Goal: Register for event/course

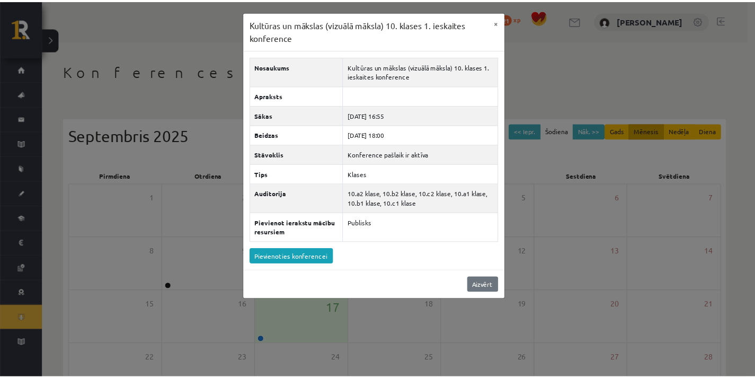
scroll to position [118, 0]
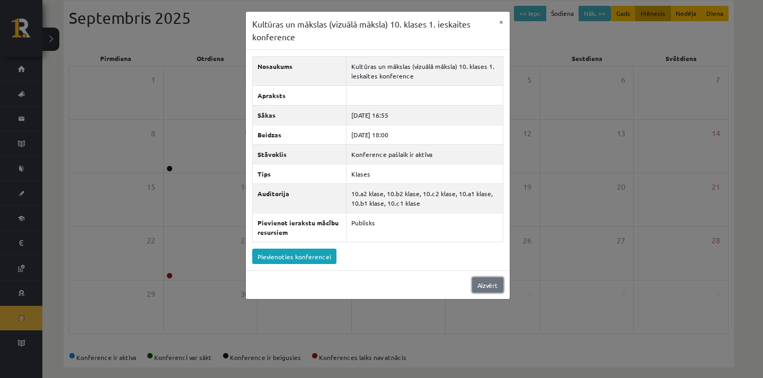
click at [481, 286] on link "Aizvērt" at bounding box center [487, 284] width 31 height 15
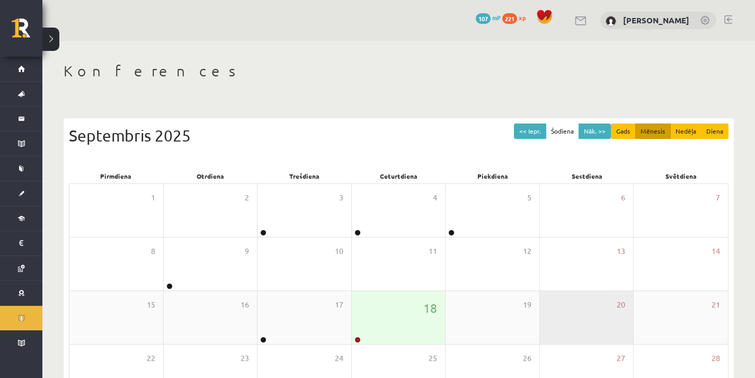
scroll to position [118, 0]
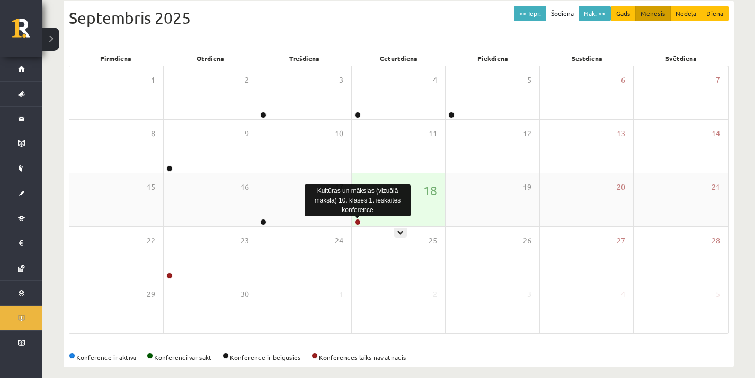
click at [356, 223] on link at bounding box center [357, 222] width 6 height 6
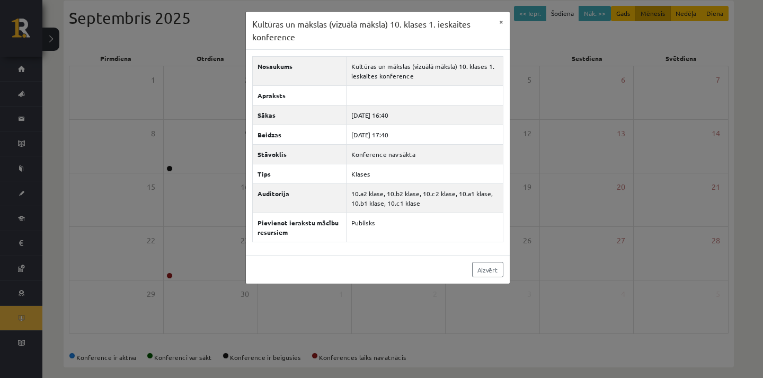
click at [374, 270] on div "Aizvērt" at bounding box center [378, 269] width 264 height 29
drag, startPoint x: 501, startPoint y: 24, endPoint x: 495, endPoint y: 25, distance: 5.9
click at [501, 24] on button "×" at bounding box center [501, 22] width 17 height 20
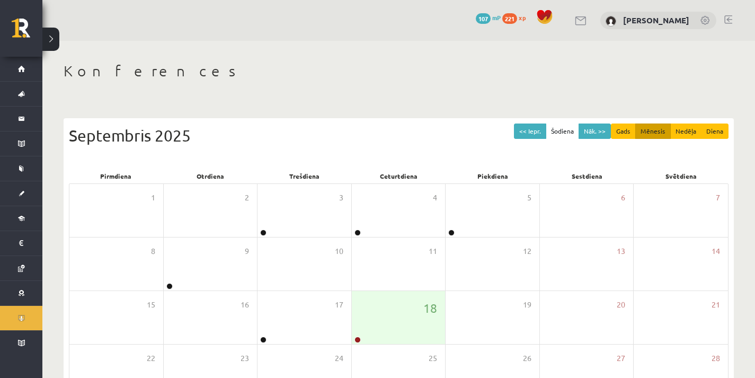
scroll to position [118, 0]
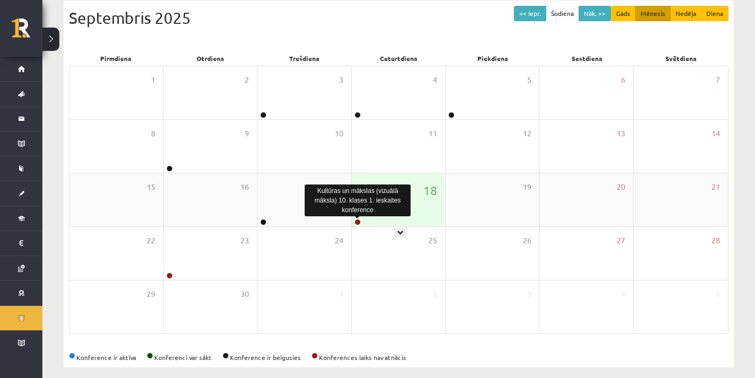
click at [356, 220] on link at bounding box center [357, 222] width 6 height 6
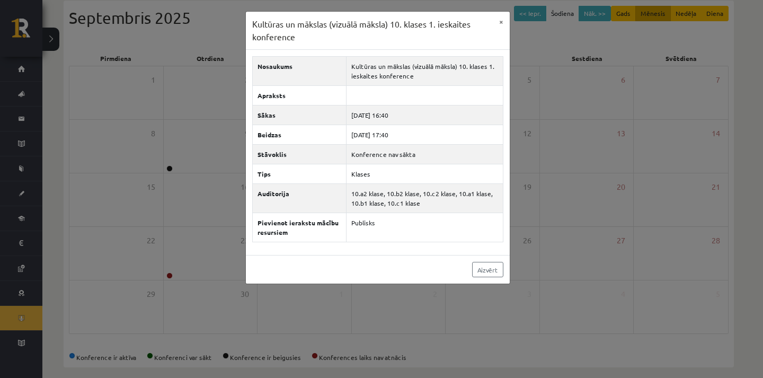
click at [381, 243] on div "Nosaukums Kultūras un mākslas (vizuālā māksla) 10. klases 1. ieskaites konferen…" at bounding box center [378, 152] width 264 height 205
click at [478, 270] on link "Aizvērt" at bounding box center [487, 269] width 31 height 15
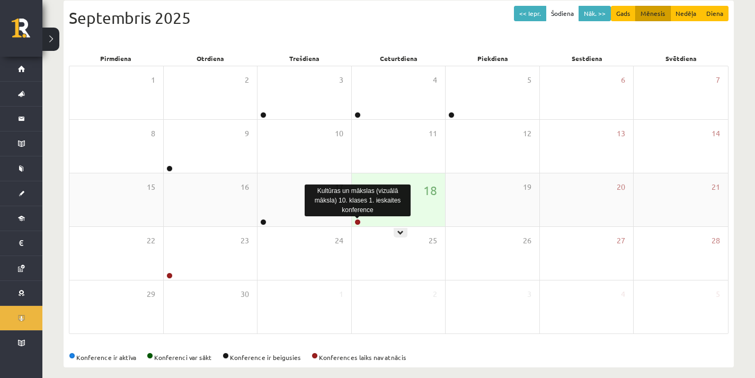
click at [357, 221] on link at bounding box center [357, 222] width 6 height 6
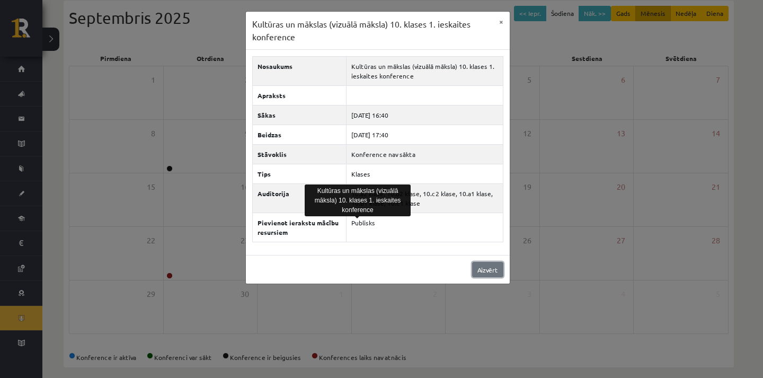
click at [490, 270] on link "Aizvērt" at bounding box center [487, 269] width 31 height 15
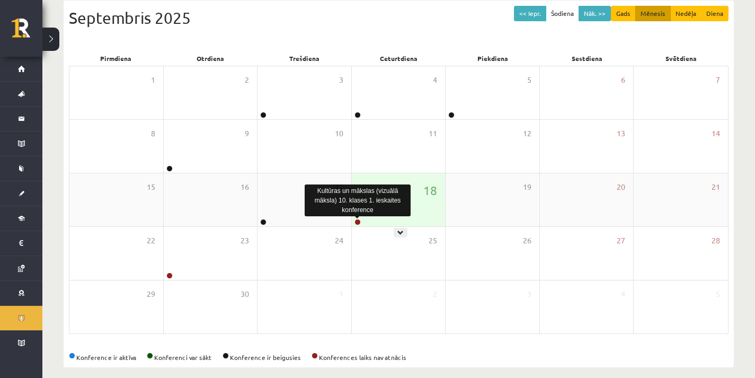
click at [359, 223] on link at bounding box center [357, 222] width 6 height 6
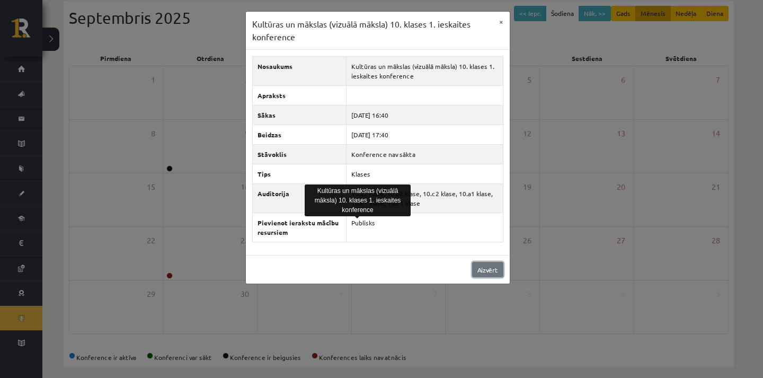
click at [481, 271] on link "Aizvērt" at bounding box center [487, 269] width 31 height 15
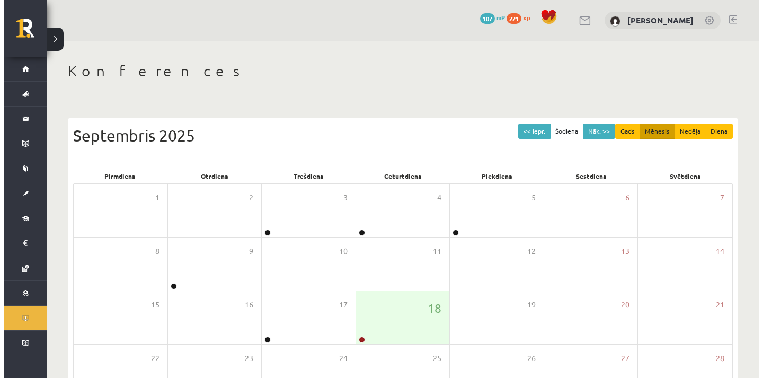
scroll to position [118, 0]
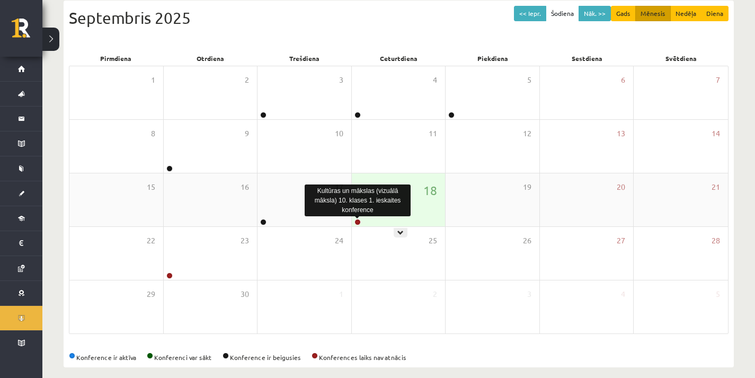
click at [358, 221] on link at bounding box center [357, 222] width 6 height 6
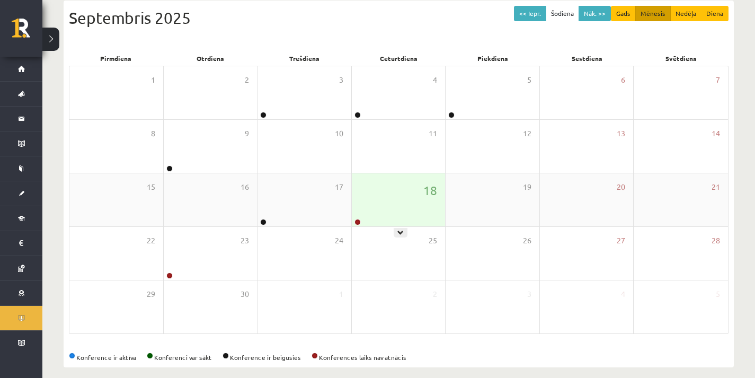
scroll to position [128, 0]
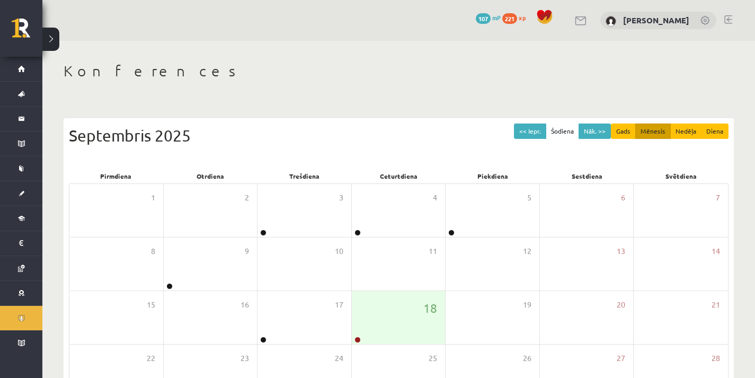
scroll to position [125, 0]
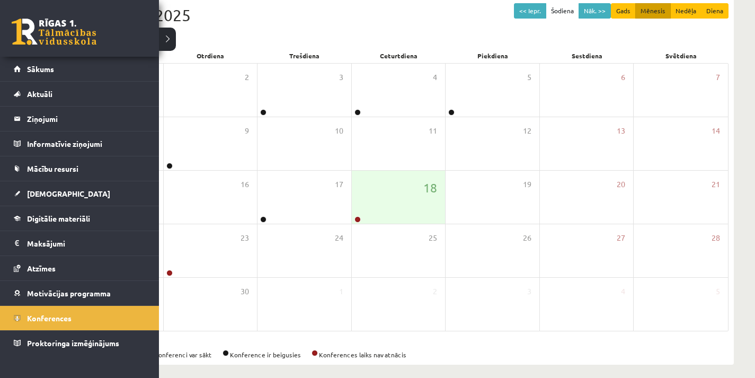
click at [15, 26] on link at bounding box center [54, 32] width 85 height 26
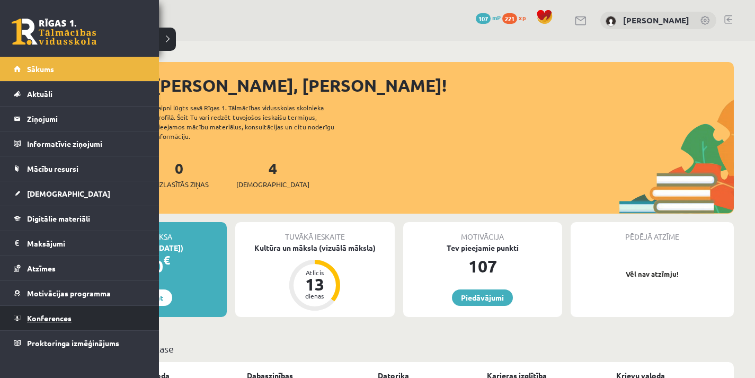
click at [56, 324] on link "Konferences" at bounding box center [80, 318] width 132 height 24
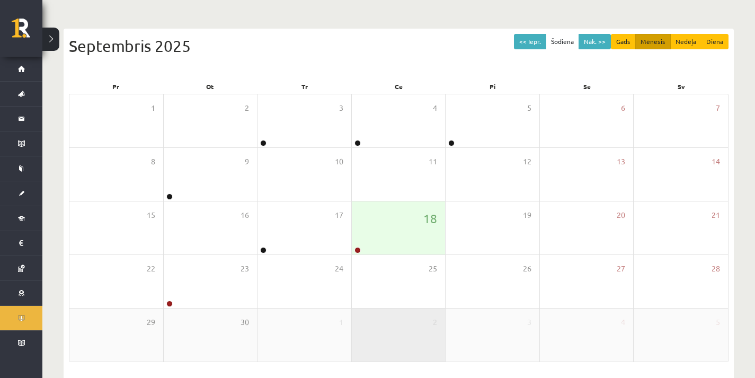
scroll to position [106, 0]
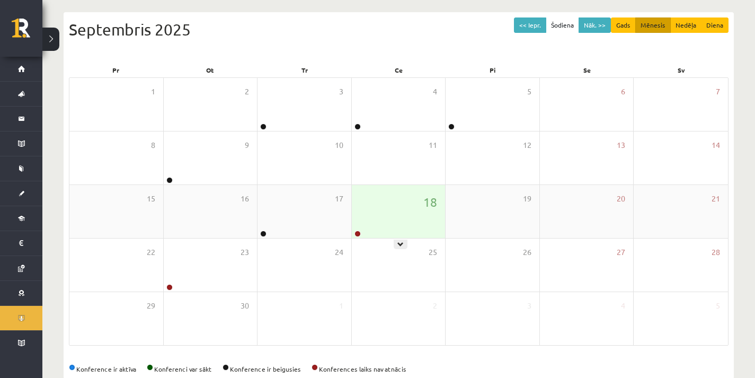
click at [362, 225] on div "18" at bounding box center [399, 211] width 94 height 53
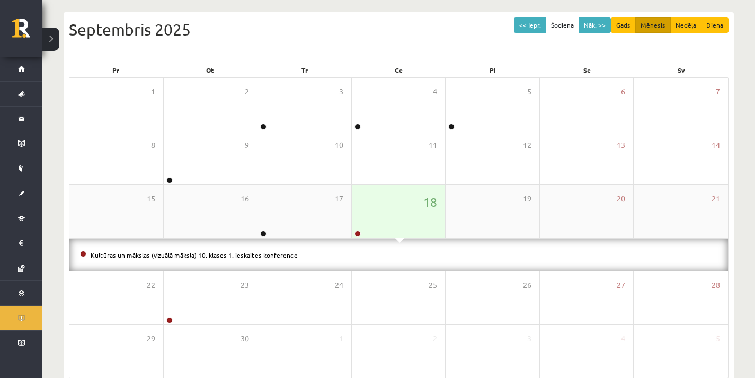
click at [389, 207] on div "18" at bounding box center [399, 211] width 94 height 53
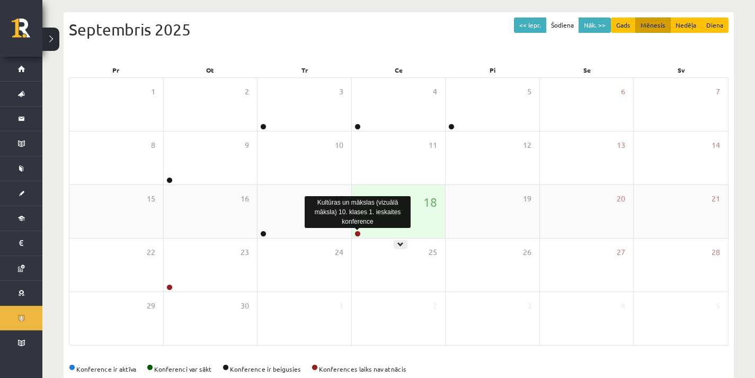
click at [356, 234] on link at bounding box center [357, 233] width 6 height 6
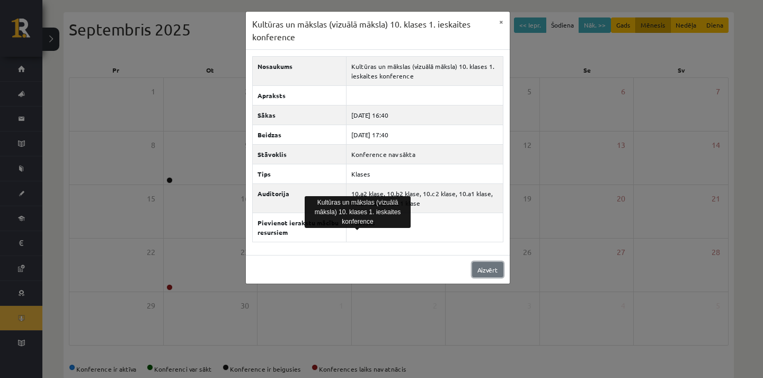
click at [492, 269] on link "Aizvērt" at bounding box center [487, 269] width 31 height 15
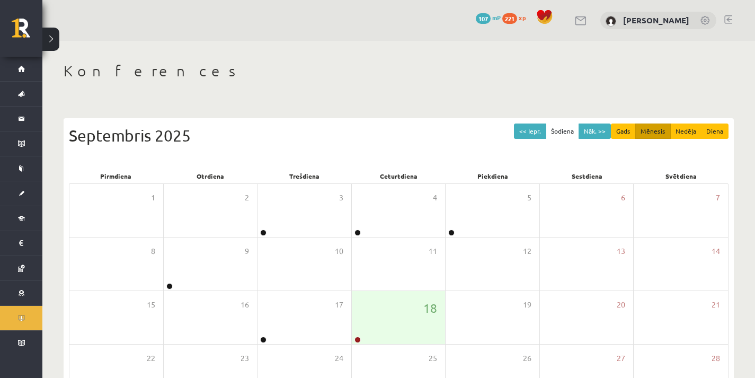
scroll to position [106, 0]
click at [588, 24] on link at bounding box center [581, 20] width 13 height 9
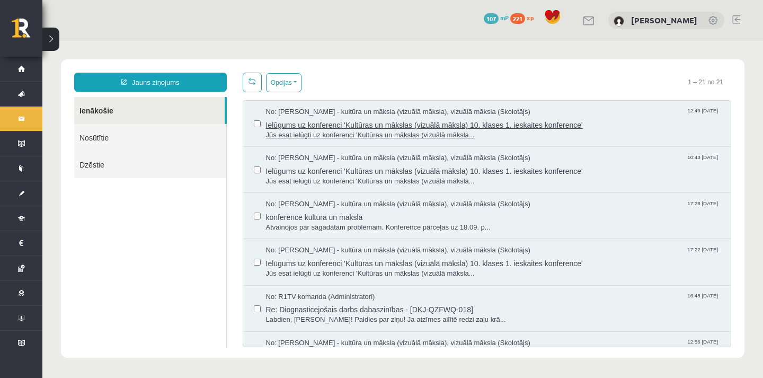
click at [315, 125] on span "Ielūgums uz konferenci 'Kultūras un mākslas (vizuālā māksla) 10. klases 1. iesk…" at bounding box center [493, 123] width 455 height 13
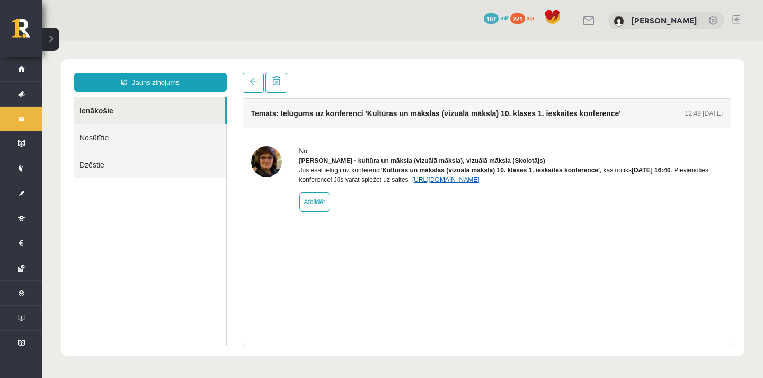
click at [480, 183] on link "[URL][DOMAIN_NAME]" at bounding box center [445, 179] width 67 height 7
click at [596, 20] on link at bounding box center [589, 20] width 13 height 9
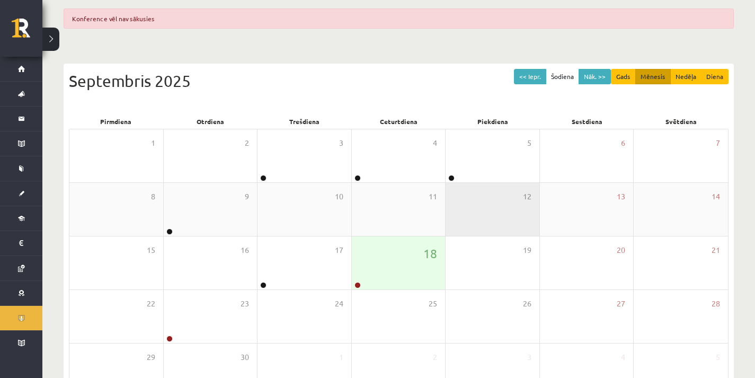
scroll to position [170, 0]
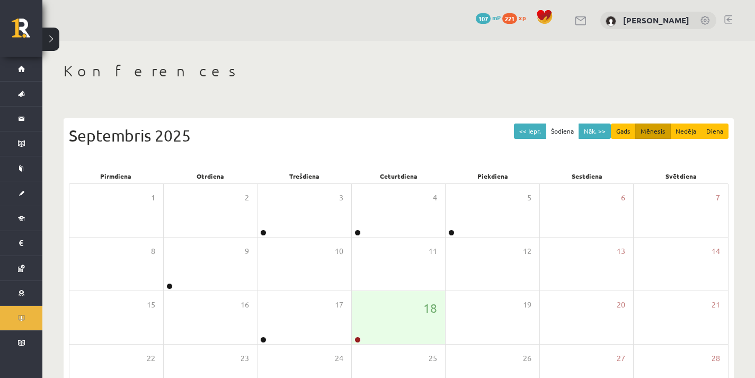
scroll to position [125, 0]
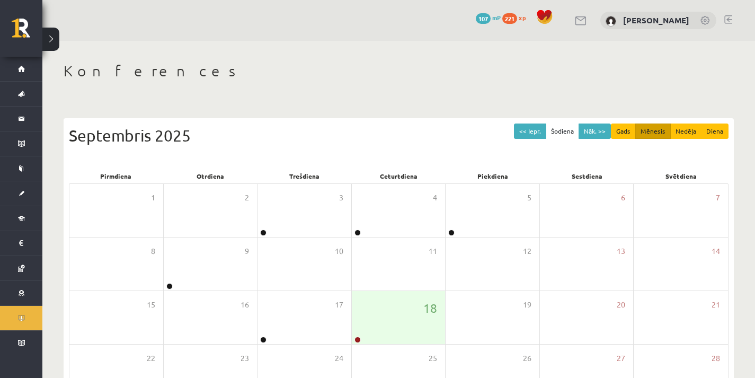
scroll to position [120, 0]
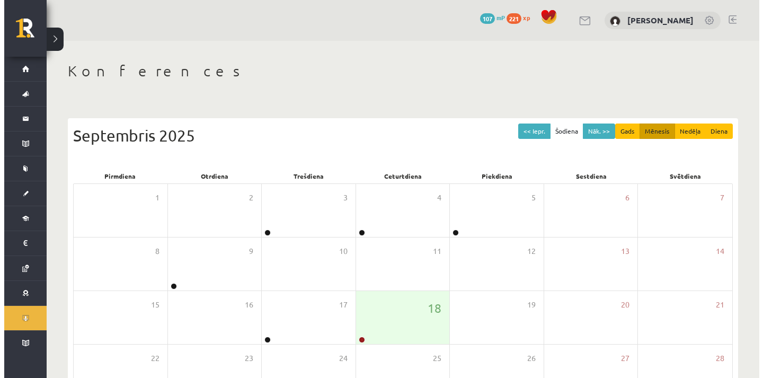
scroll to position [120, 0]
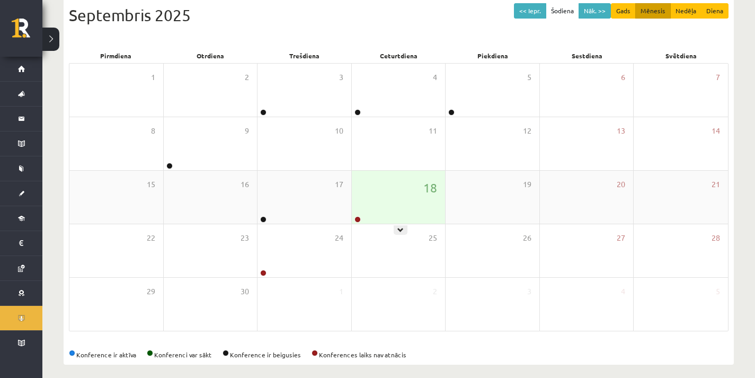
click at [372, 200] on div "18" at bounding box center [399, 197] width 94 height 53
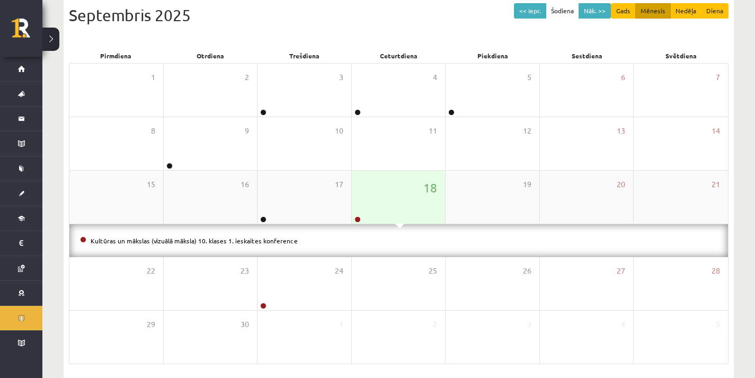
click at [372, 200] on div "18" at bounding box center [399, 197] width 94 height 53
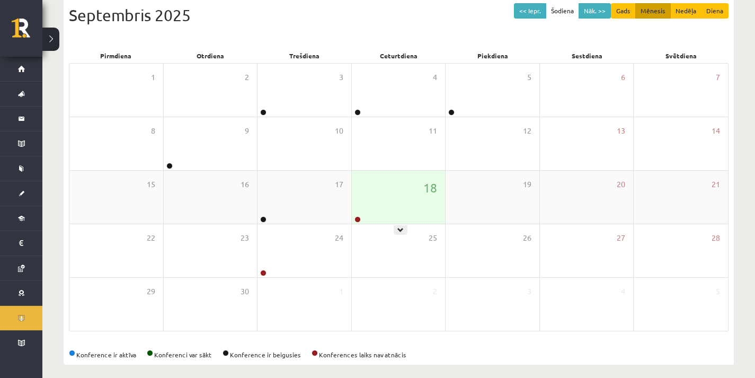
click at [356, 218] on link at bounding box center [357, 219] width 6 height 6
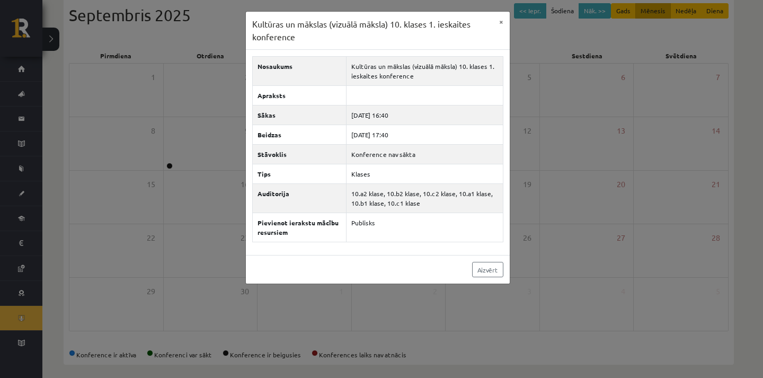
click at [398, 320] on div "Kultūras un mākslas (vizuālā māksla) 10. klases 1. ieskaites konference × Nosau…" at bounding box center [381, 189] width 763 height 378
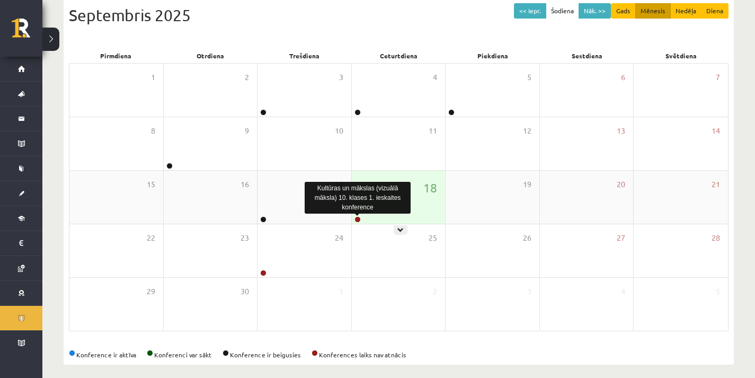
click at [356, 220] on link at bounding box center [357, 219] width 6 height 6
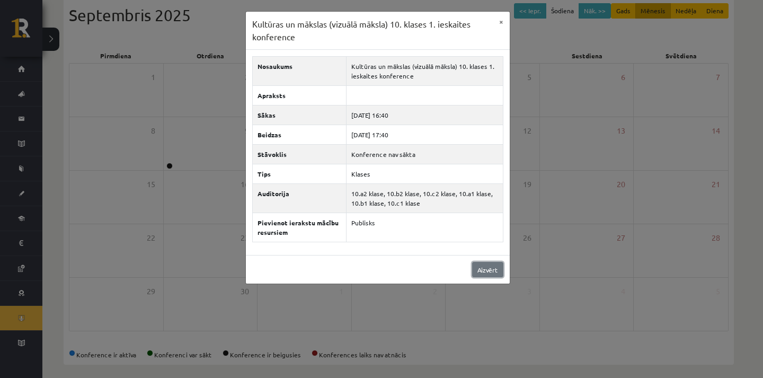
click at [478, 269] on link "Aizvērt" at bounding box center [487, 269] width 31 height 15
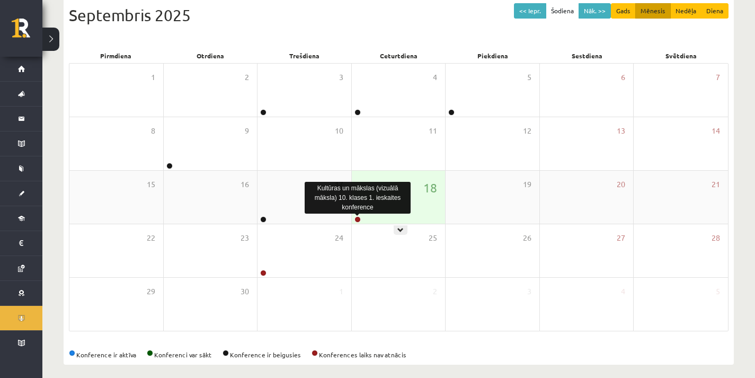
click at [359, 220] on link at bounding box center [357, 219] width 6 height 6
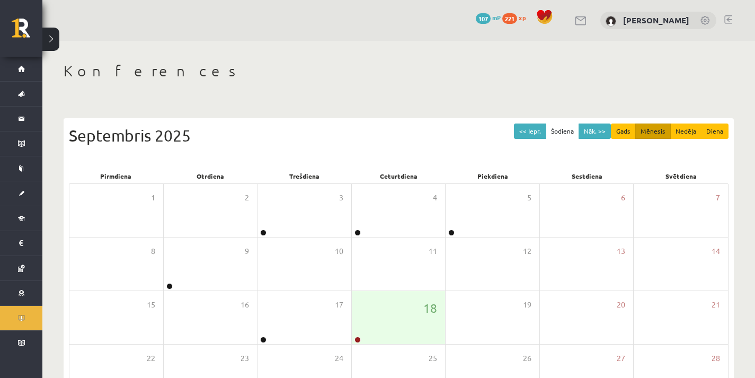
scroll to position [120, 0]
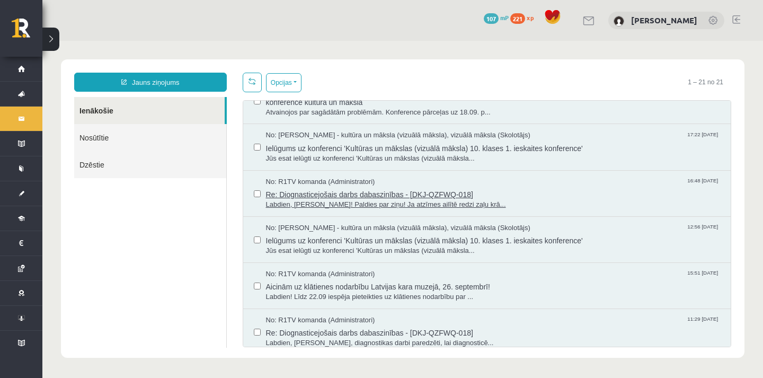
scroll to position [159, 0]
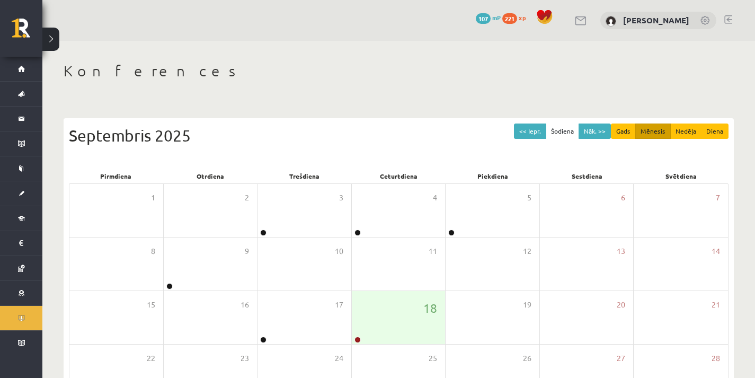
scroll to position [120, 0]
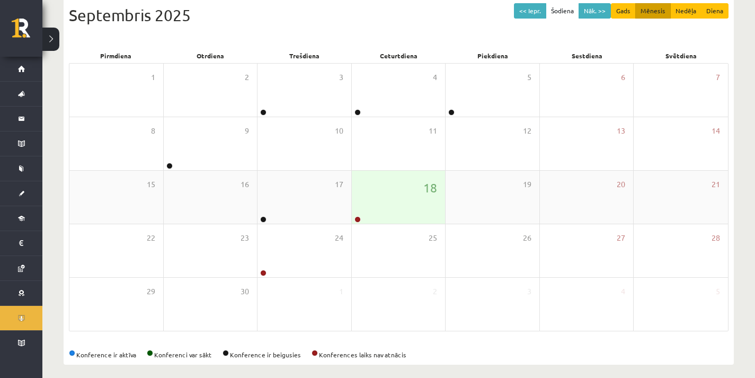
click at [398, 173] on div "18" at bounding box center [399, 197] width 94 height 53
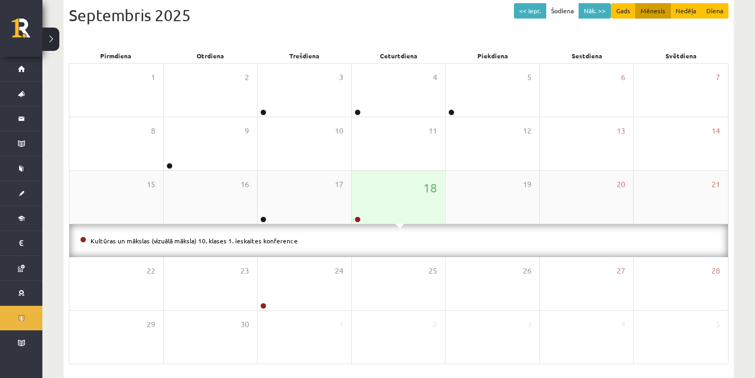
click at [403, 176] on div "18" at bounding box center [399, 197] width 94 height 53
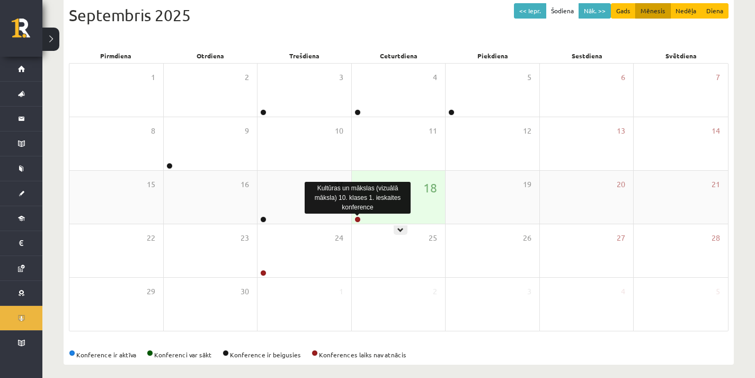
click at [355, 217] on link at bounding box center [357, 219] width 6 height 6
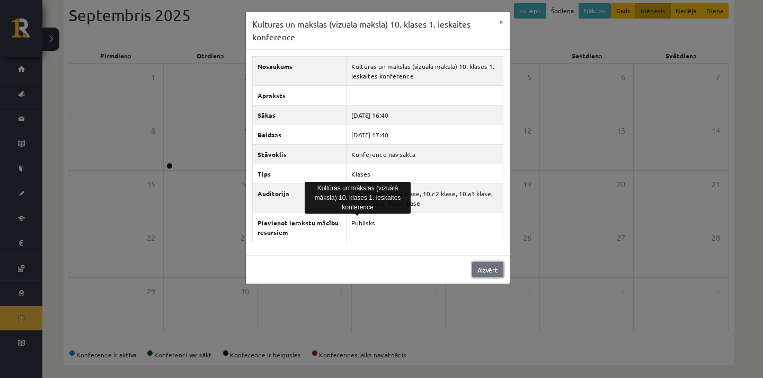
click at [482, 269] on link "Aizvērt" at bounding box center [487, 269] width 31 height 15
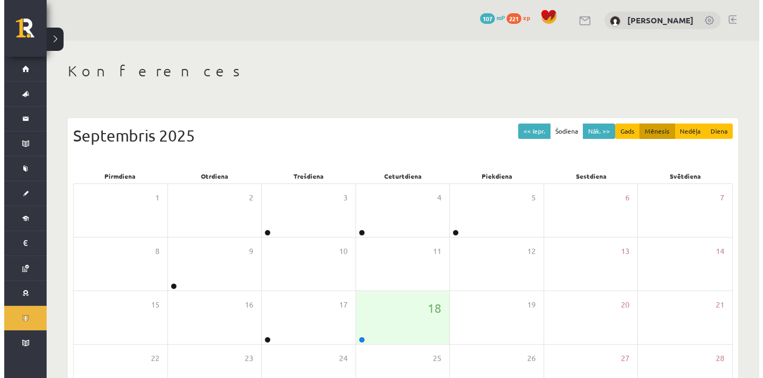
scroll to position [120, 0]
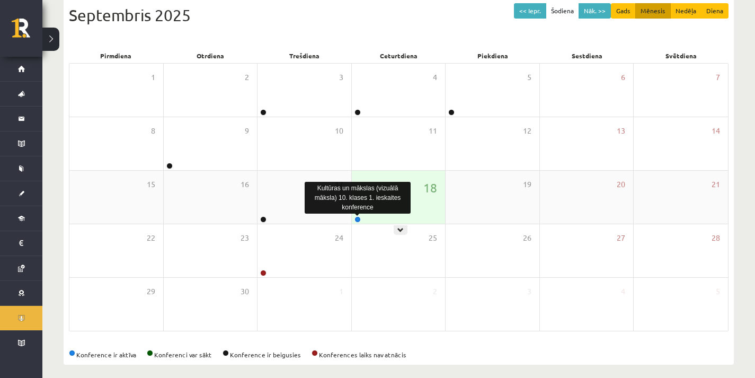
click at [360, 218] on link at bounding box center [357, 219] width 6 height 6
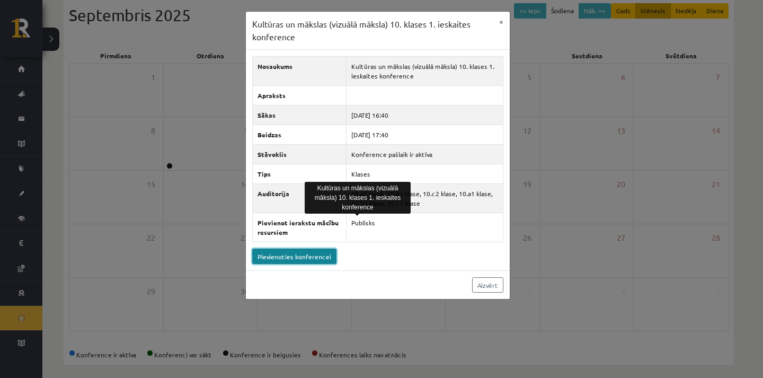
click at [293, 258] on link "Pievienoties konferencei" at bounding box center [294, 256] width 84 height 15
